Goal: Information Seeking & Learning: Learn about a topic

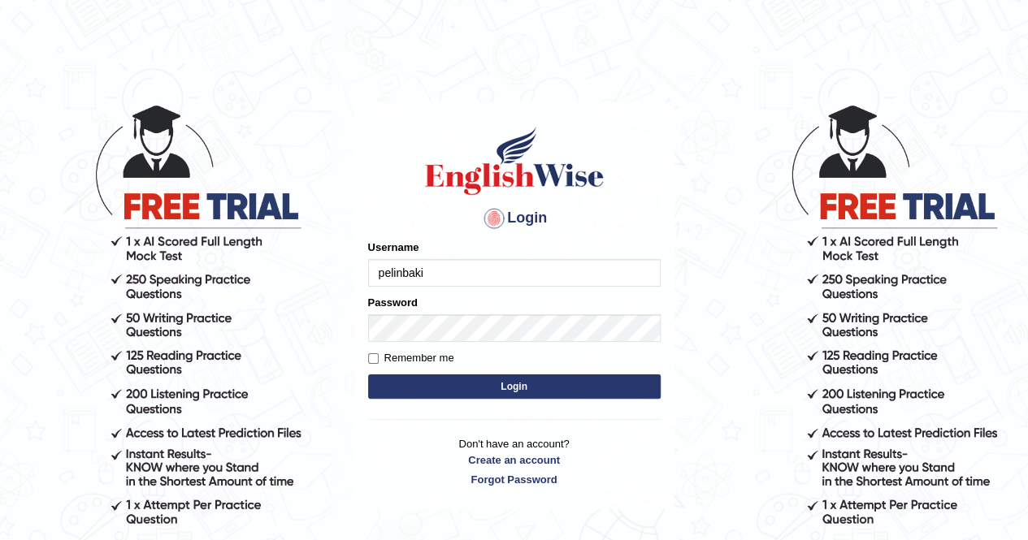
type input "pelinbaki"
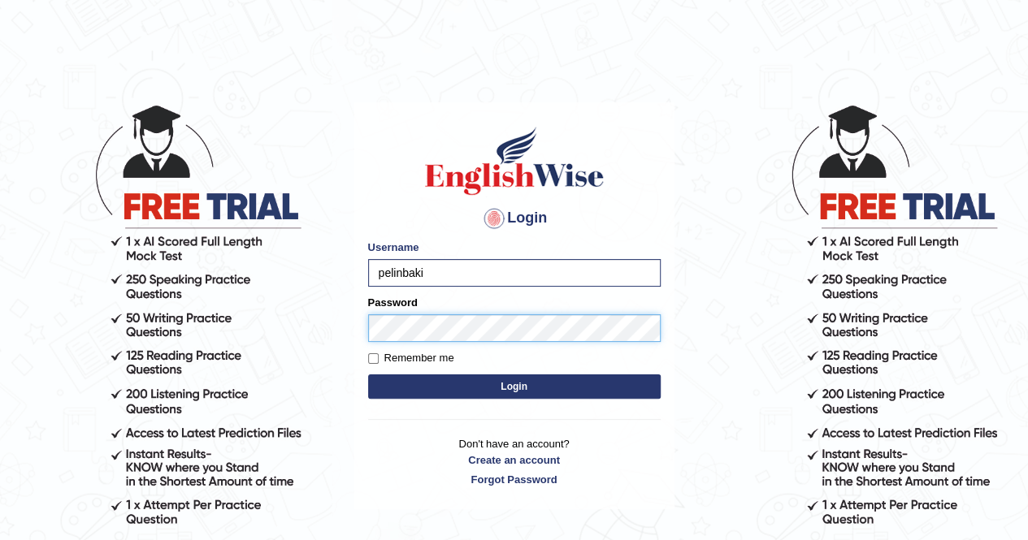
click at [368, 375] on button "Login" at bounding box center [514, 387] width 292 height 24
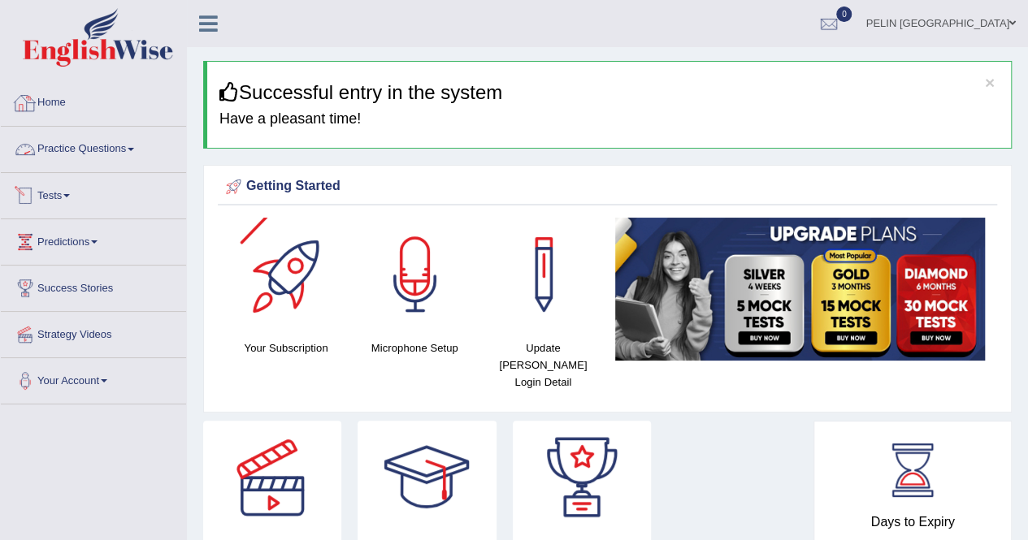
click at [86, 149] on link "Practice Questions" at bounding box center [93, 147] width 185 height 41
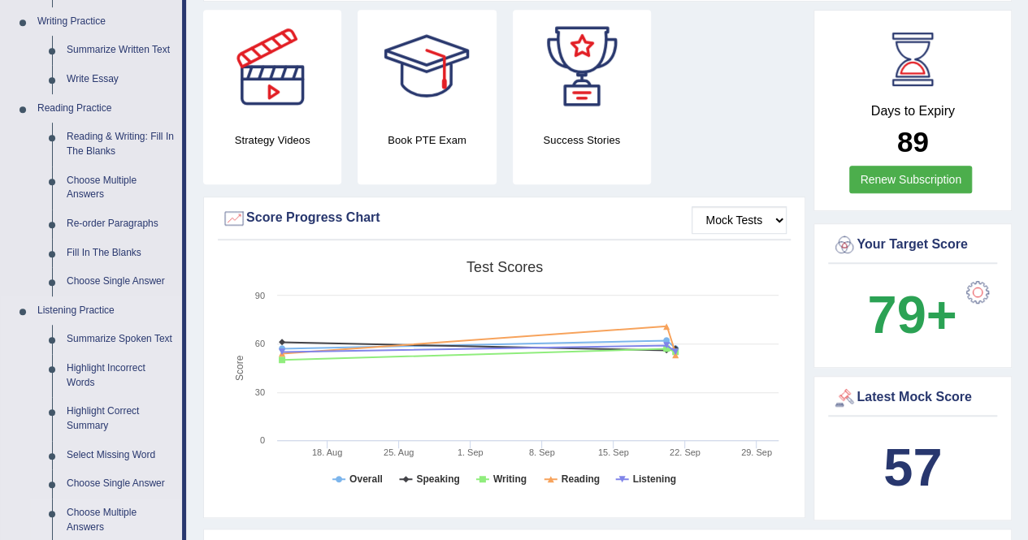
scroll to position [406, 0]
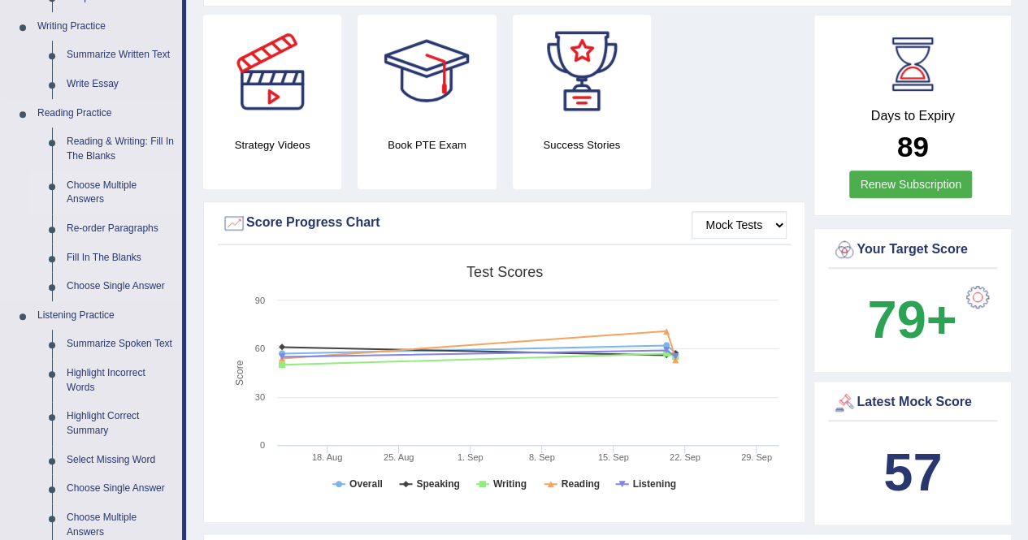
click at [84, 183] on link "Choose Multiple Answers" at bounding box center [120, 192] width 123 height 43
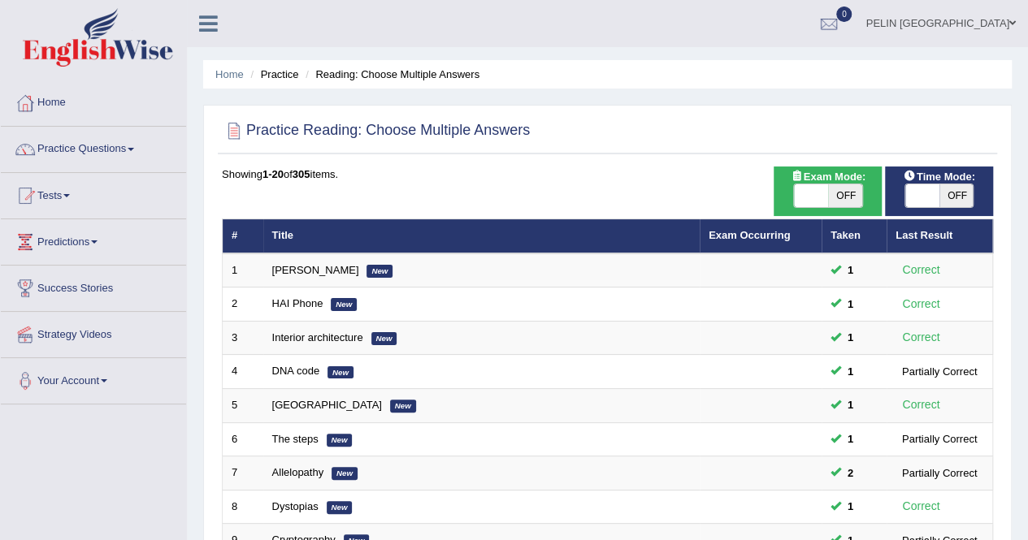
click at [842, 193] on span "OFF" at bounding box center [845, 195] width 34 height 23
checkbox input "true"
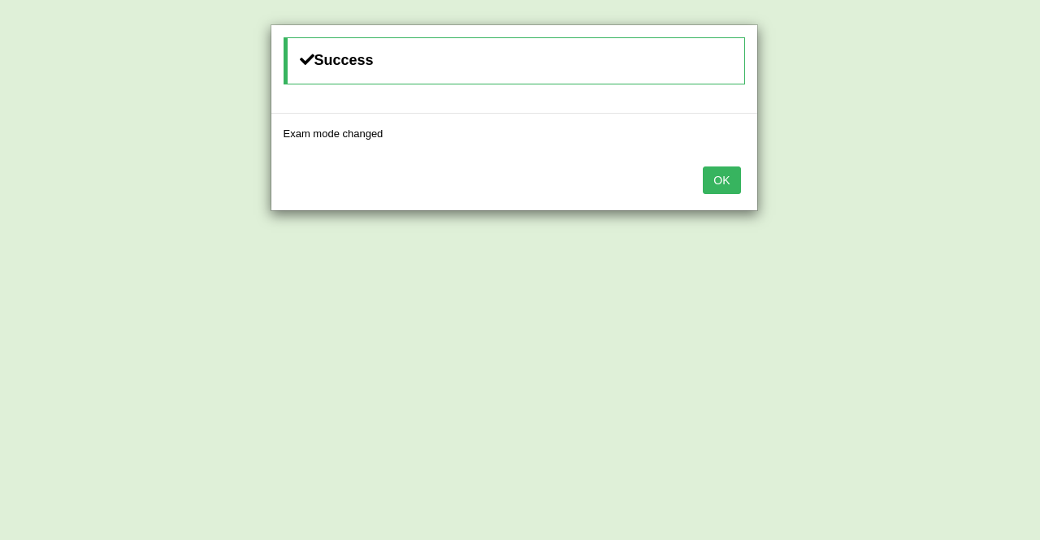
click at [707, 178] on button "OK" at bounding box center [721, 181] width 37 height 28
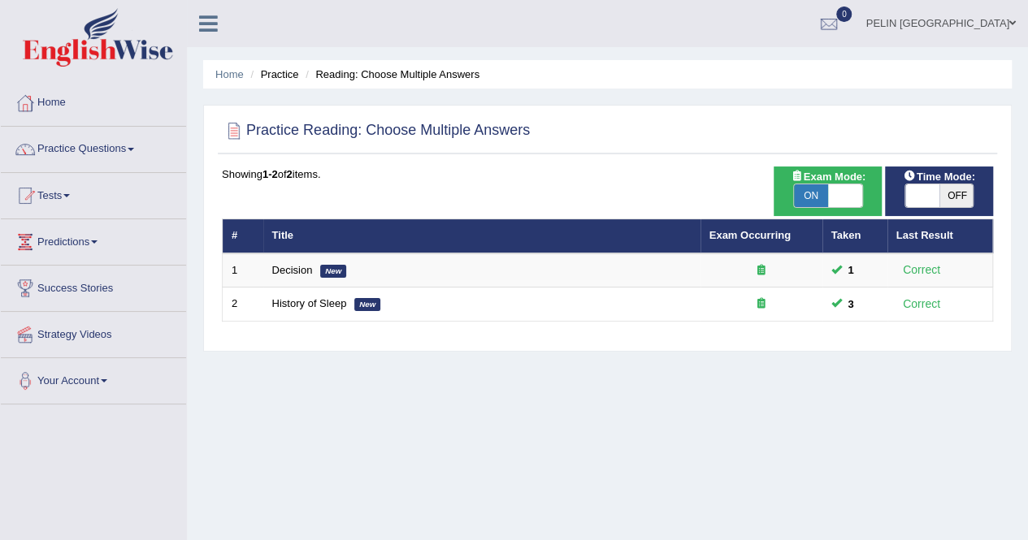
click at [806, 192] on span "ON" at bounding box center [811, 195] width 34 height 23
checkbox input "false"
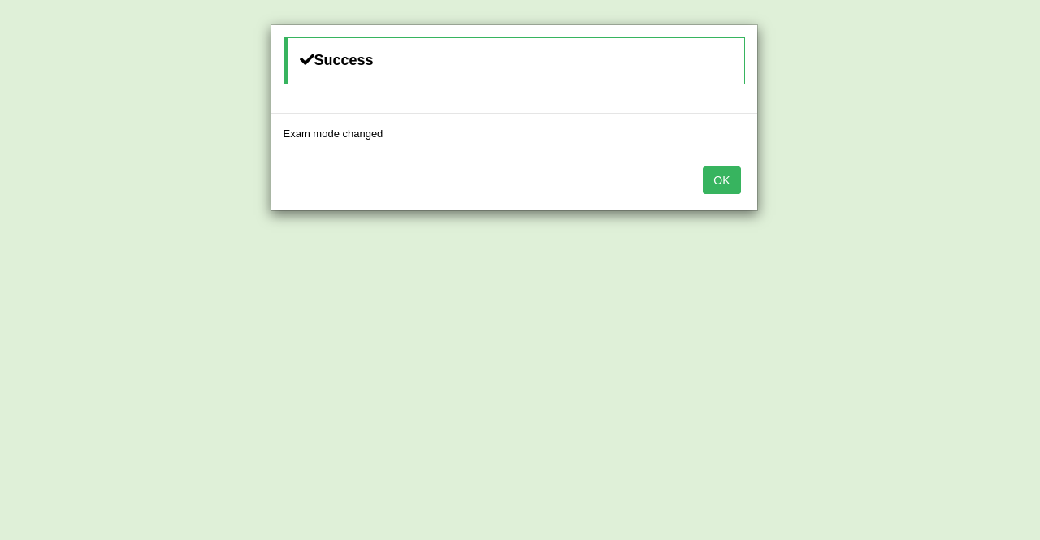
click at [712, 173] on button "OK" at bounding box center [721, 181] width 37 height 28
click at [717, 168] on button "OK" at bounding box center [721, 181] width 37 height 28
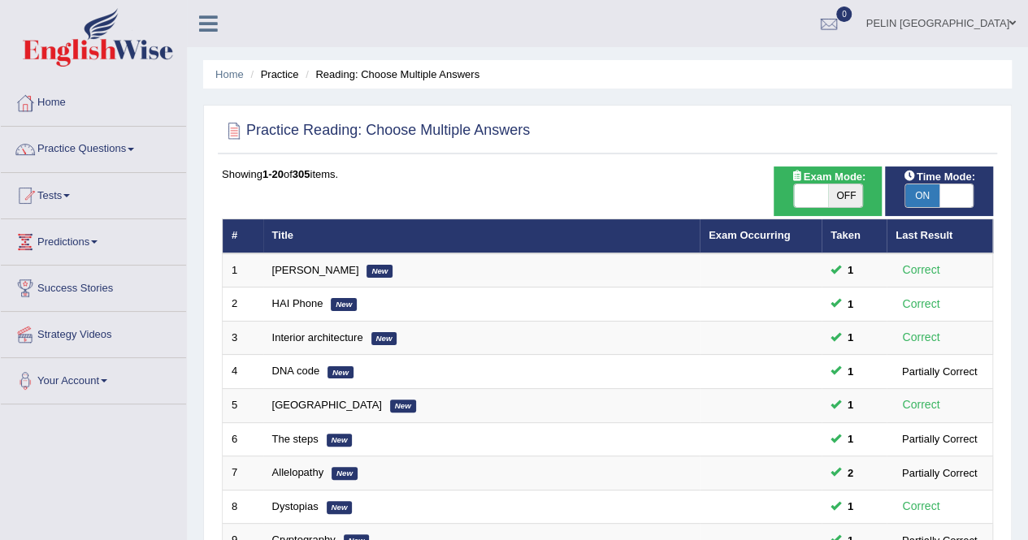
scroll to position [487, 0]
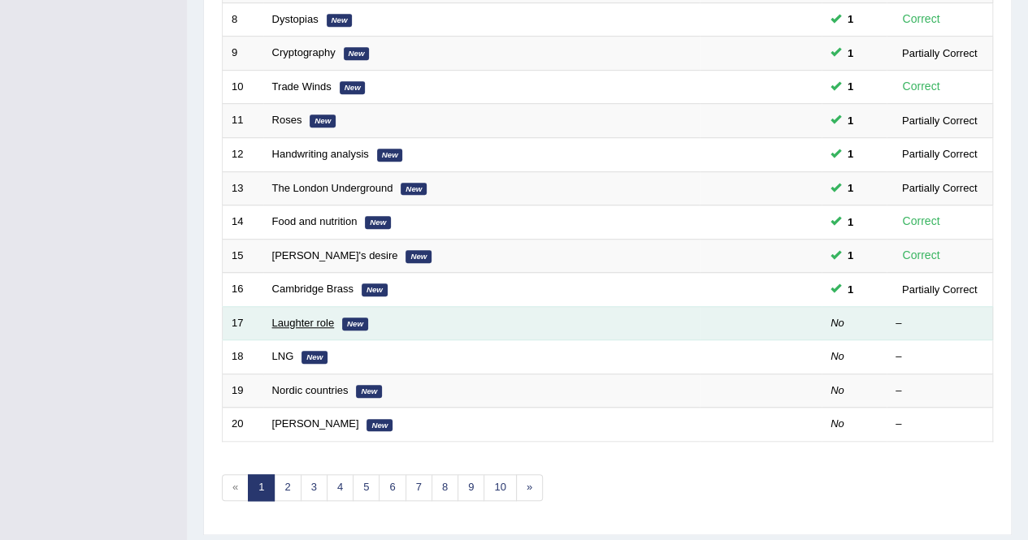
click at [296, 322] on link "Laughter role" at bounding box center [303, 323] width 63 height 12
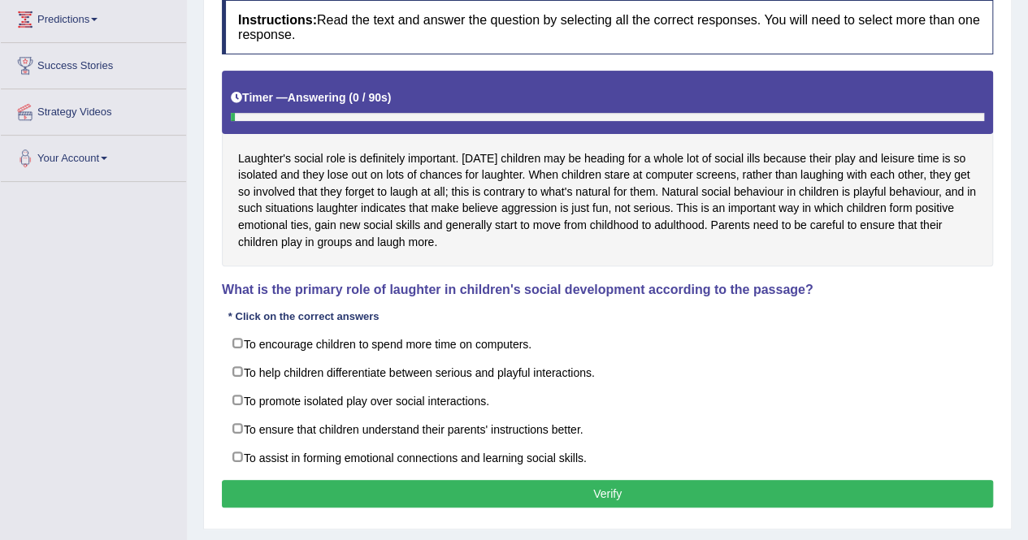
scroll to position [244, 0]
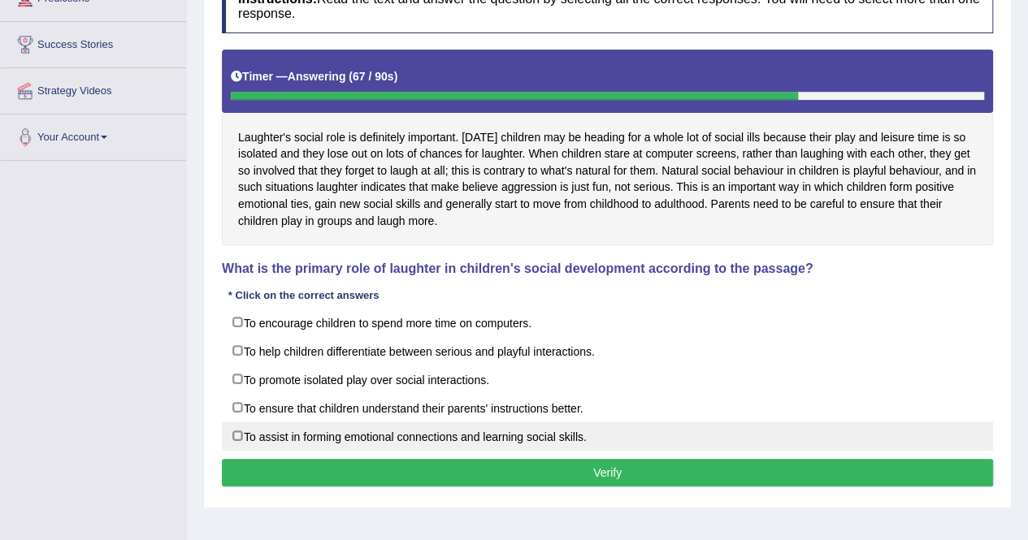
click at [436, 428] on label "To assist in forming emotional connections and learning social skills." at bounding box center [607, 436] width 771 height 29
checkbox input "true"
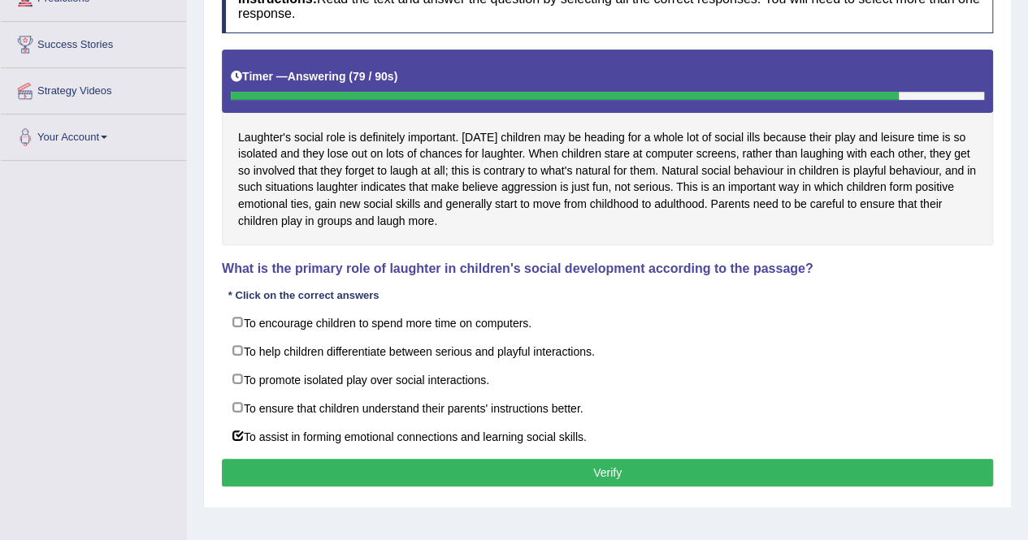
click at [444, 460] on button "Verify" at bounding box center [607, 473] width 771 height 28
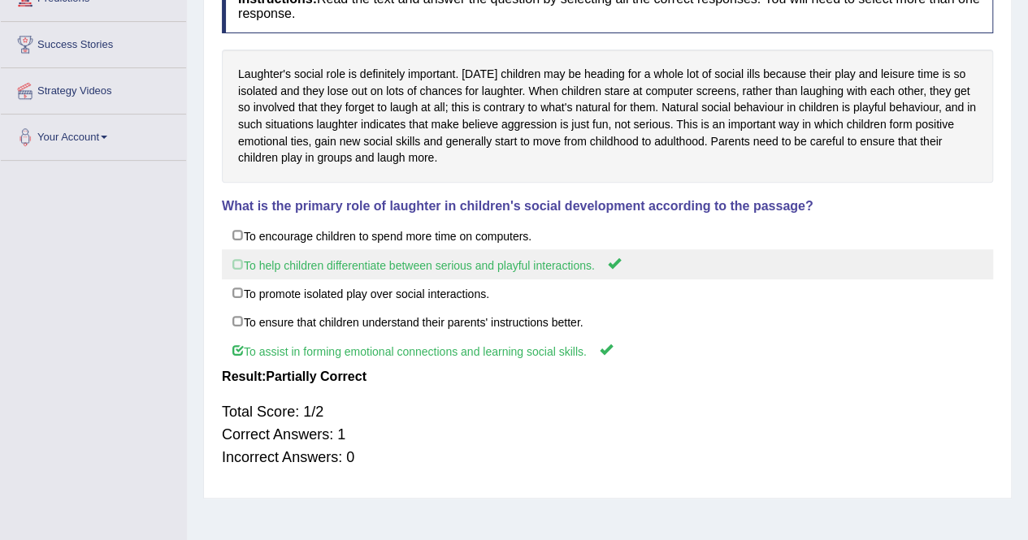
scroll to position [81, 0]
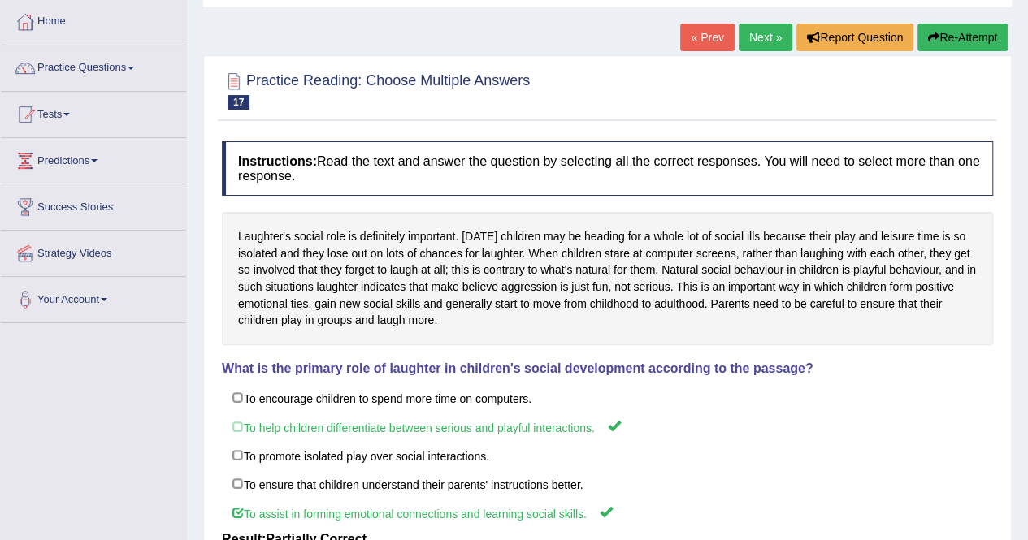
click at [768, 43] on link "Next »" at bounding box center [765, 38] width 54 height 28
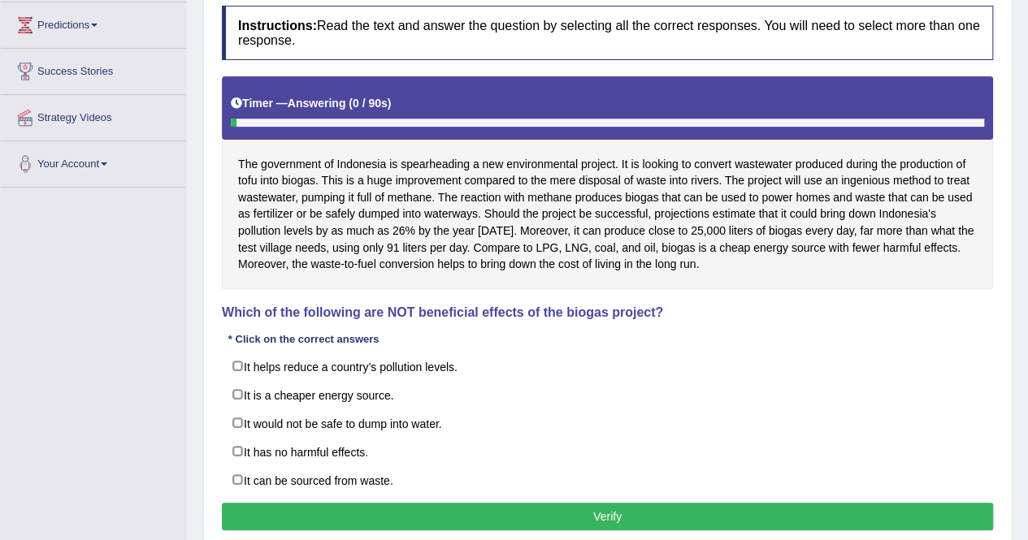
scroll to position [312, 0]
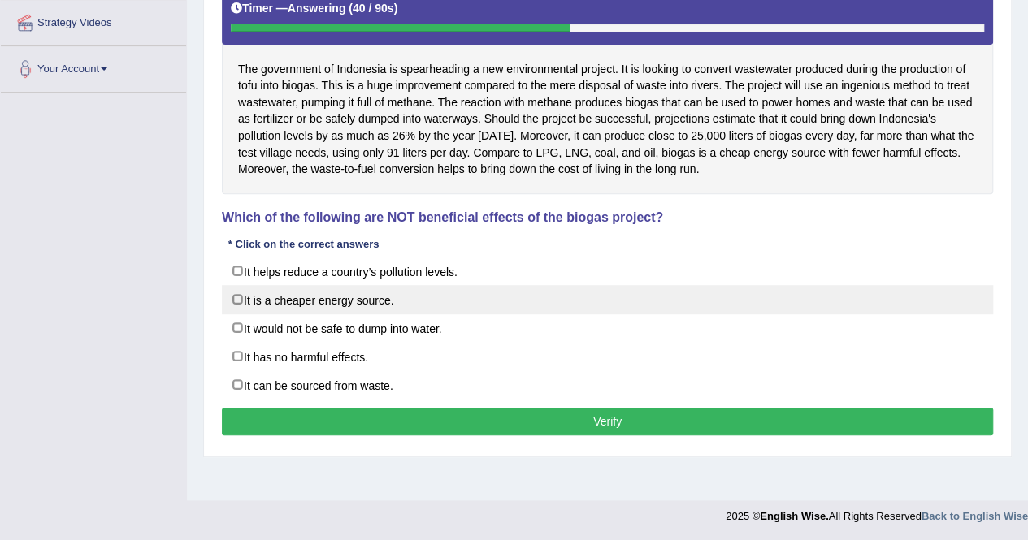
click at [461, 290] on label "It is a cheaper energy source." at bounding box center [607, 299] width 771 height 29
checkbox input "true"
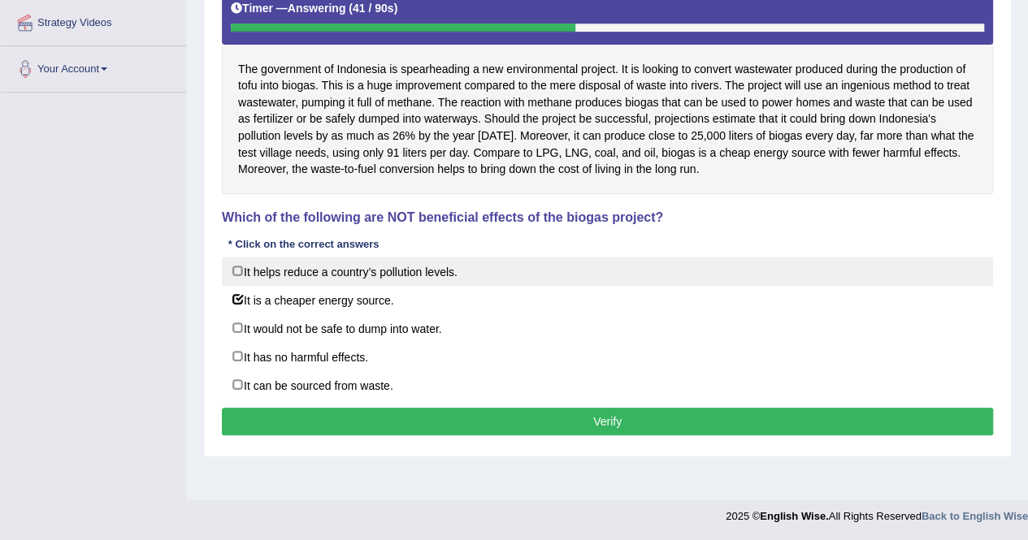
click at [461, 277] on label "It helps reduce a country’s pollution levels." at bounding box center [607, 271] width 771 height 29
checkbox input "true"
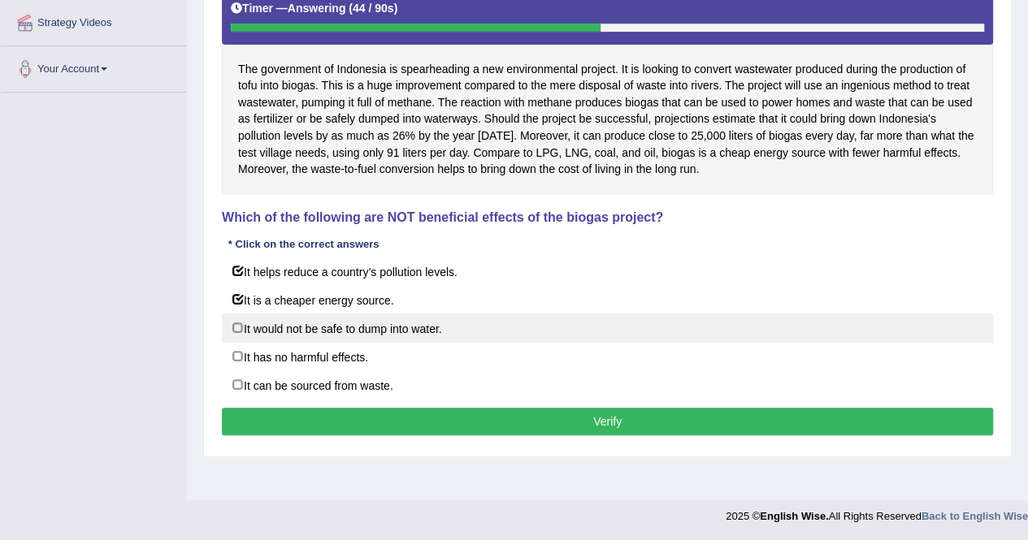
click at [440, 326] on label "It would not be safe to dump into water." at bounding box center [607, 328] width 771 height 29
checkbox input "true"
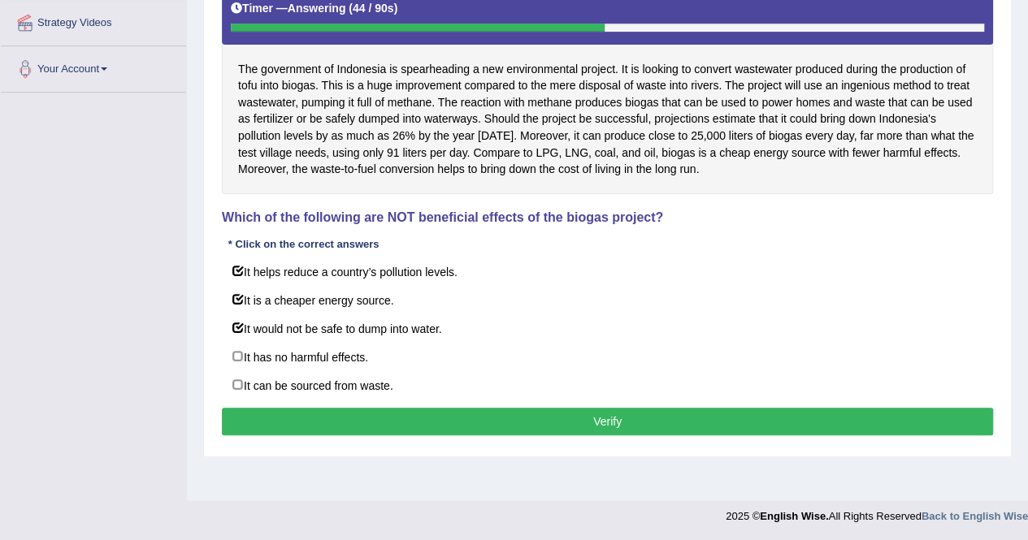
click at [464, 412] on button "Verify" at bounding box center [607, 422] width 771 height 28
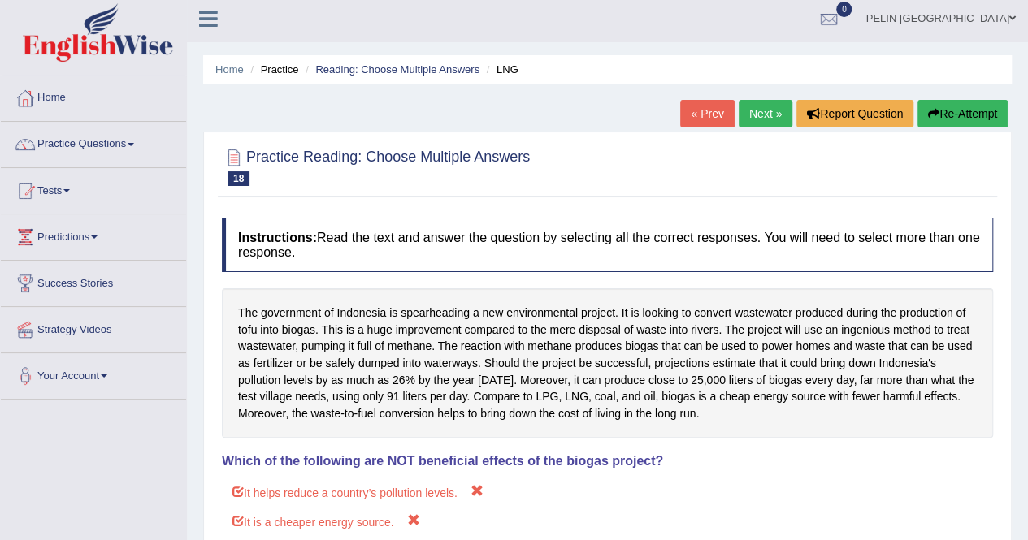
scroll to position [0, 0]
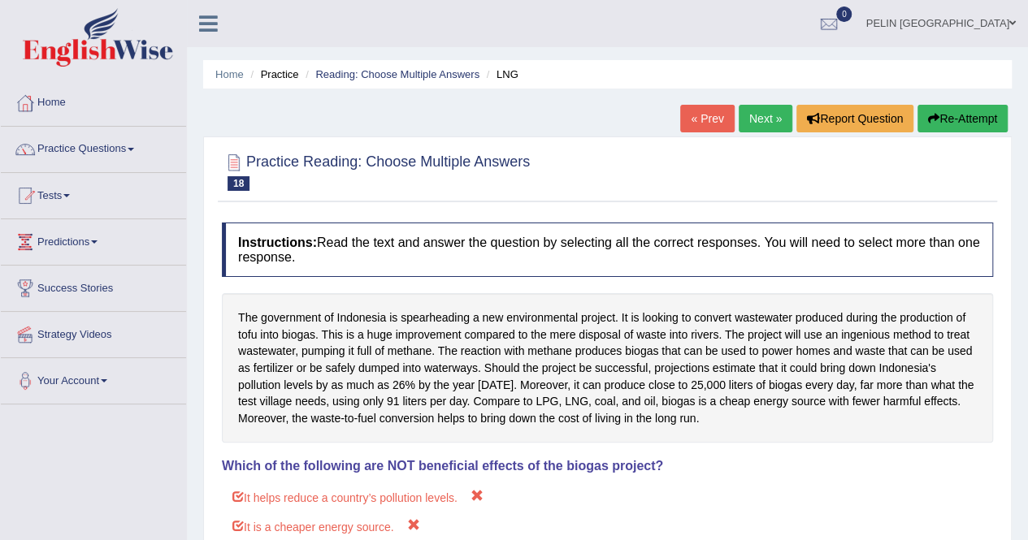
drag, startPoint x: 978, startPoint y: 109, endPoint x: 967, endPoint y: 121, distance: 16.7
click at [978, 109] on button "Re-Attempt" at bounding box center [962, 119] width 90 height 28
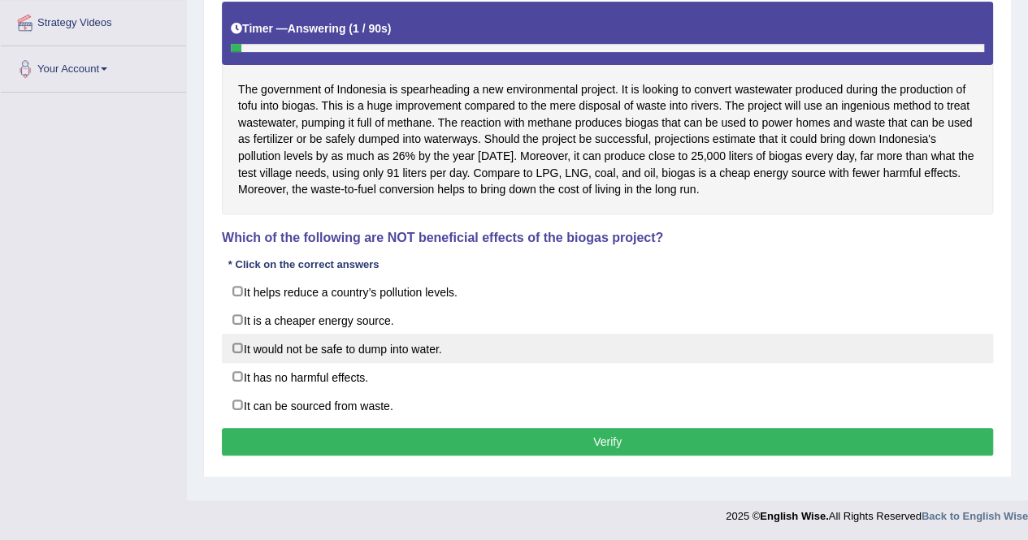
click at [368, 352] on label "It would not be safe to dump into water." at bounding box center [607, 348] width 771 height 29
checkbox input "true"
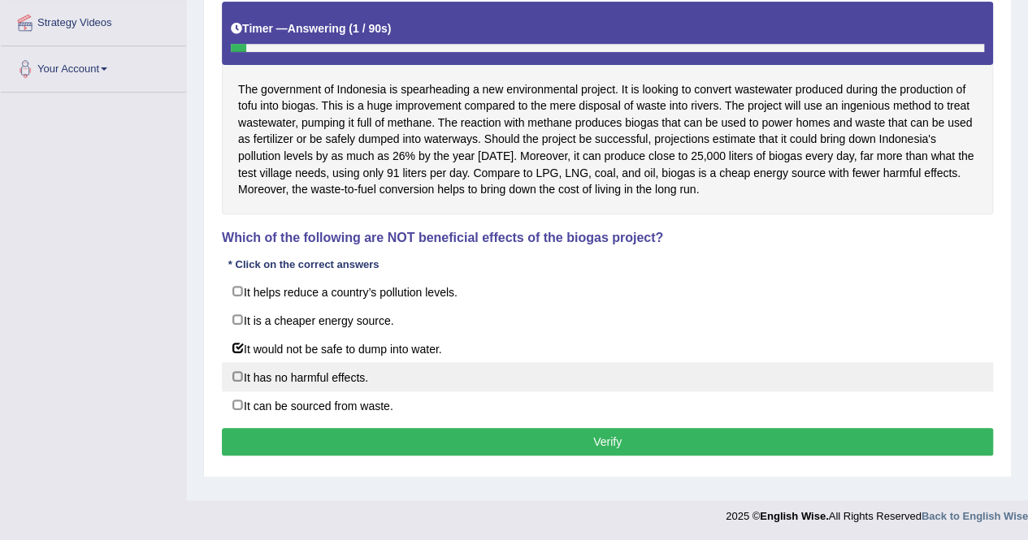
click at [366, 371] on label "It has no harmful effects." at bounding box center [607, 376] width 771 height 29
checkbox input "true"
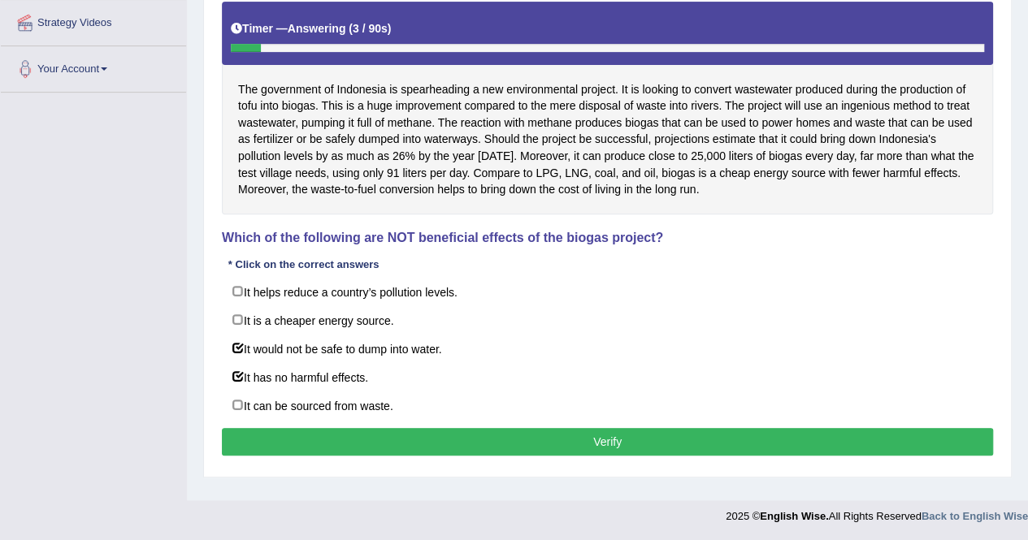
click at [441, 433] on button "Verify" at bounding box center [607, 442] width 771 height 28
